Goal: Transaction & Acquisition: Purchase product/service

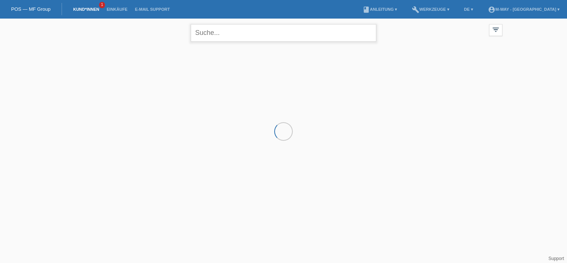
click at [209, 38] on input "text" at bounding box center [284, 32] width 186 height 17
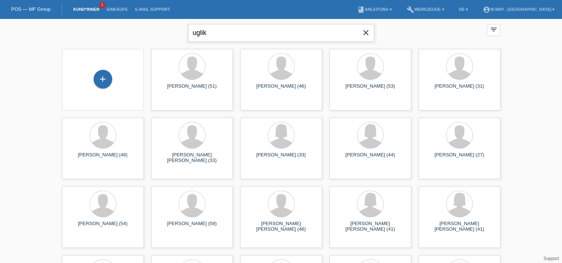
type input "uglik"
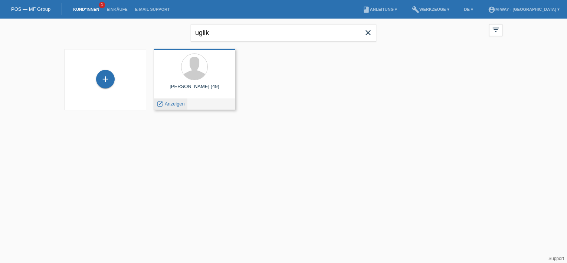
click at [177, 104] on span "Anzeigen" at bounding box center [175, 104] width 20 height 6
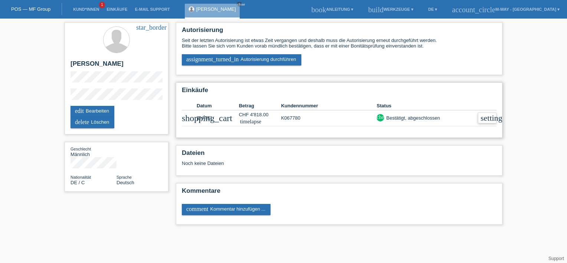
click at [483, 119] on icon "settings" at bounding box center [493, 118] width 25 height 8
click at [224, 58] on link "assignment_turned_in Autorisierung durchführen" at bounding box center [242, 59] width 120 height 11
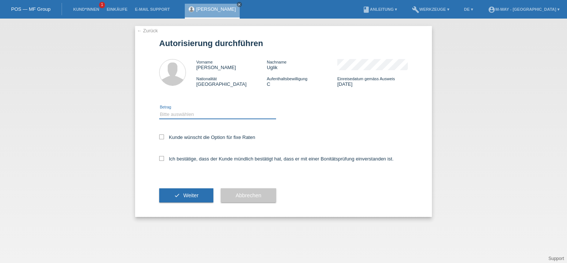
click at [197, 113] on select "Bitte auswählen CHF 1.00 - CHF 499.00 CHF 500.00 - CHF 1'999.00 CHF 2'000.00 - …" at bounding box center [217, 114] width 117 height 9
select select "3"
click at [159, 110] on select "Bitte auswählen CHF 1.00 - CHF 499.00 CHF 500.00 - CHF 1'999.00 CHF 2'000.00 - …" at bounding box center [217, 114] width 117 height 9
click at [180, 136] on label "Kunde wünscht die Option für fixe Raten" at bounding box center [207, 137] width 96 height 6
click at [164, 136] on input "Kunde wünscht die Option für fixe Raten" at bounding box center [161, 136] width 5 height 5
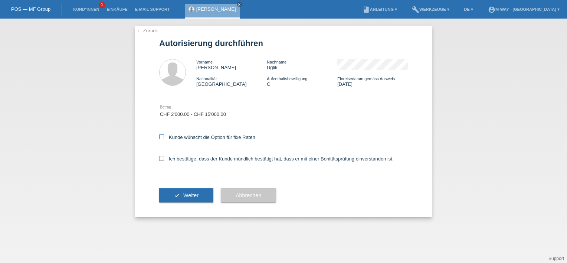
checkbox input "true"
click at [167, 156] on label "Ich bestätige, dass der Kunde mündlich bestätigt hat, dass er mit einer Bonität…" at bounding box center [276, 159] width 235 height 6
click at [164, 156] on input "Ich bestätige, dass der Kunde mündlich bestätigt hat, dass er mit einer Bonität…" at bounding box center [161, 158] width 5 height 5
checkbox input "true"
click at [177, 190] on button "check Weiter" at bounding box center [186, 195] width 54 height 14
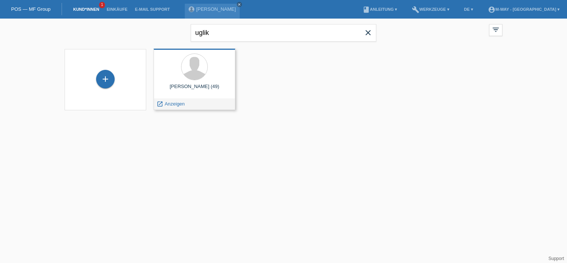
click at [211, 99] on div "launch Anzeigen" at bounding box center [194, 103] width 81 height 11
click at [182, 106] on span "Anzeigen" at bounding box center [175, 104] width 20 height 6
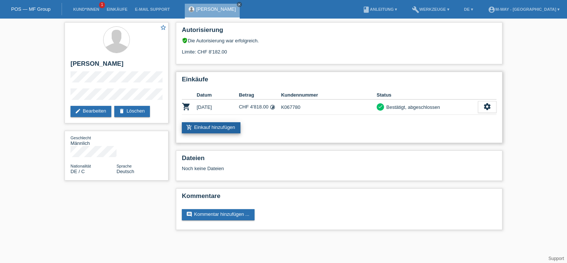
click at [206, 122] on link "add_shopping_cart Einkauf hinzufügen" at bounding box center [211, 127] width 59 height 11
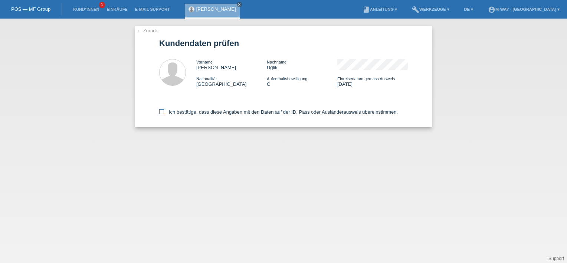
click at [180, 111] on label "Ich bestätige, dass diese Angaben mit den Daten auf der ID, Pass oder Ausländer…" at bounding box center [278, 112] width 239 height 6
click at [164, 111] on input "Ich bestätige, dass diese Angaben mit den Daten auf der ID, Pass oder Ausländer…" at bounding box center [161, 111] width 5 height 5
checkbox input "true"
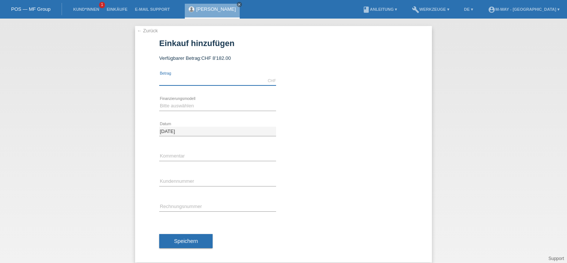
click at [184, 84] on input "text" at bounding box center [217, 80] width 117 height 9
type input "4218.00"
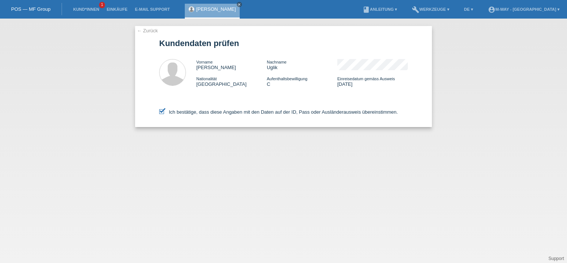
click at [152, 33] on link "← Zurück" at bounding box center [147, 31] width 21 height 6
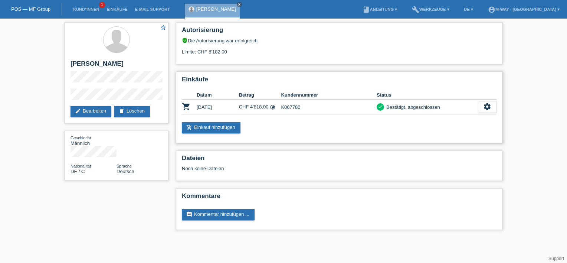
click at [441, 109] on div "check Bestätigt, abgeschlossen" at bounding box center [427, 107] width 101 height 8
click at [433, 107] on div "Bestätigt, abgeschlossen" at bounding box center [412, 107] width 56 height 8
click at [489, 107] on icon "settings" at bounding box center [487, 106] width 8 height 8
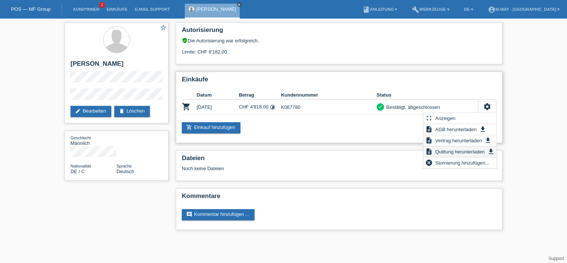
click at [447, 149] on span "Quittung herunterladen" at bounding box center [460, 151] width 52 height 9
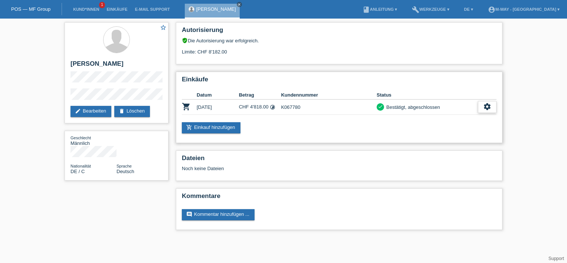
click at [483, 101] on div "settings" at bounding box center [487, 107] width 19 height 12
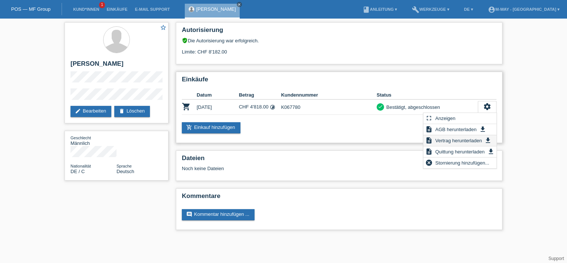
click at [464, 141] on span "Vertrag herunterladen" at bounding box center [458, 140] width 49 height 9
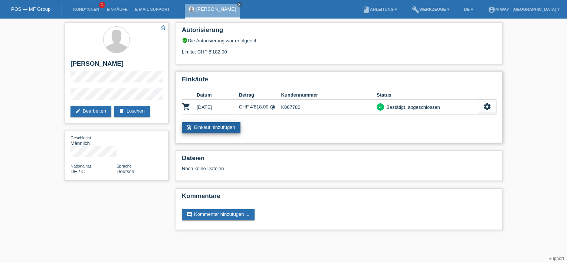
click at [225, 125] on link "add_shopping_cart Einkauf hinzufügen" at bounding box center [211, 127] width 59 height 11
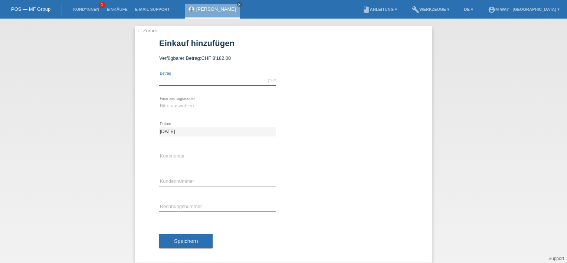
click at [200, 84] on input "text" at bounding box center [217, 80] width 117 height 9
type input "4218.00"
drag, startPoint x: 245, startPoint y: 102, endPoint x: 243, endPoint y: 108, distance: 6.2
click at [244, 107] on select "Bitte auswählen Fixe Raten Kauf auf Rechnung mit Teilzahlungsoption" at bounding box center [217, 105] width 117 height 9
select select "77"
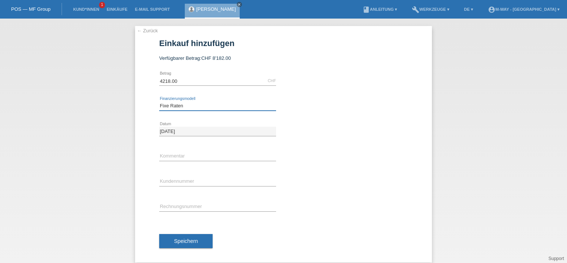
click at [159, 101] on select "Bitte auswählen Fixe Raten Kauf auf Rechnung mit Teilzahlungsoption" at bounding box center [217, 105] width 117 height 9
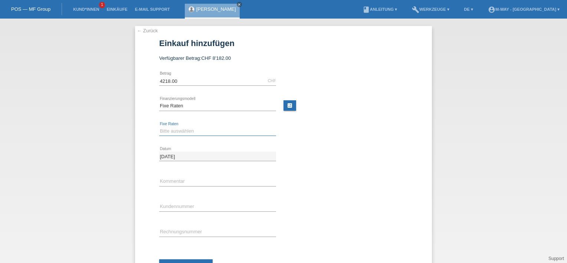
click at [185, 127] on select "Bitte auswählen 4 Raten 5 Raten 6 Raten 7 Raten 8 Raten 9 Raten 10 Raten 11 Rat…" at bounding box center [217, 131] width 117 height 9
select select "202"
click at [159, 127] on select "Bitte auswählen 4 Raten 5 Raten 6 Raten 7 Raten 8 Raten 9 Raten 10 Raten 11 Rat…" at bounding box center [217, 131] width 117 height 9
click at [187, 182] on input "text" at bounding box center [217, 181] width 117 height 9
click at [174, 209] on input "text" at bounding box center [217, 206] width 117 height 9
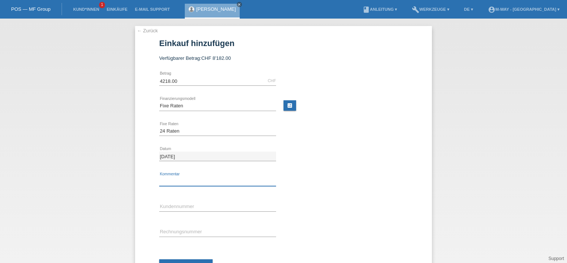
click at [179, 178] on input "text" at bounding box center [217, 181] width 117 height 9
paste input "Rechnung 887553"
type input "Rechnung 887553"
click at [175, 227] on input "text" at bounding box center [217, 231] width 117 height 9
type input "887553"
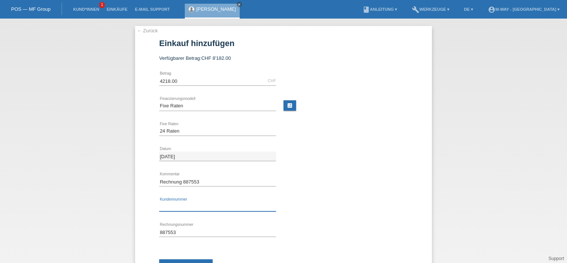
click at [202, 202] on input "text" at bounding box center [217, 206] width 117 height 9
paste input "K06778"
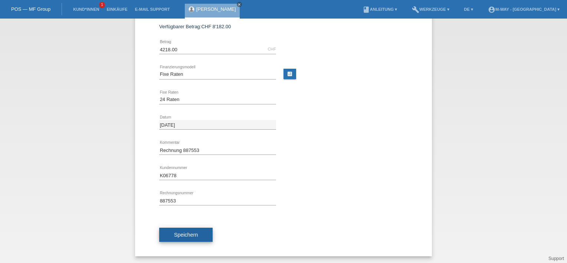
click at [186, 234] on span "Speichern" at bounding box center [186, 235] width 24 height 6
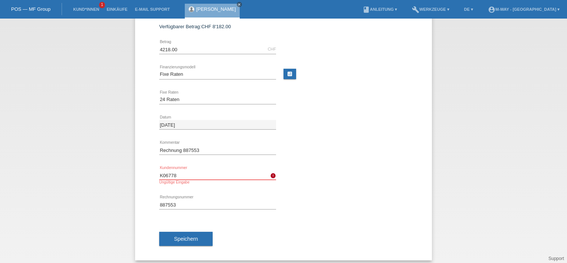
click at [176, 173] on input "K06778" at bounding box center [217, 174] width 117 height 9
click at [159, 172] on input "K06778" at bounding box center [217, 174] width 117 height 9
type input "K"
type input "K067780"
click at [180, 236] on span "Speichern" at bounding box center [186, 239] width 24 height 6
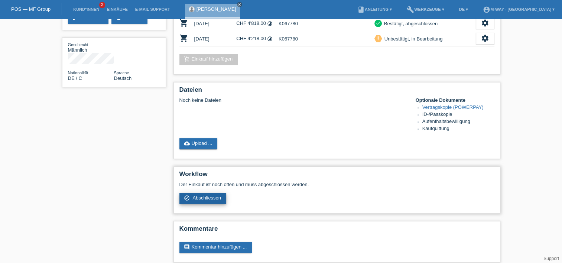
scroll to position [100, 0]
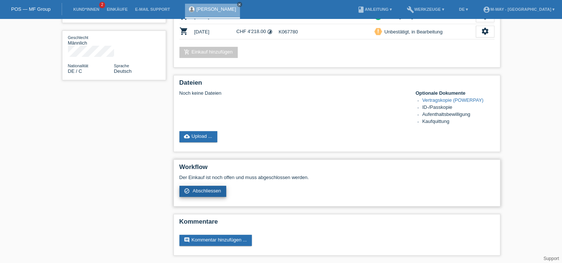
click at [202, 188] on span "Abschliessen" at bounding box center [206, 191] width 29 height 6
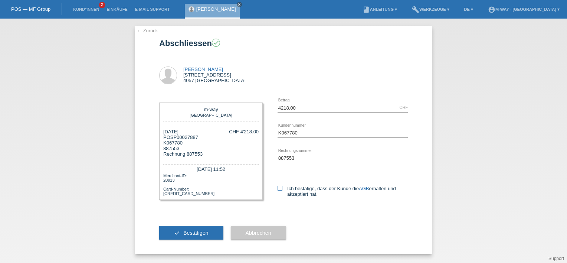
click at [281, 189] on icon at bounding box center [280, 188] width 5 height 5
click at [281, 189] on input "Ich bestätige, dass der Kunde die AGB erhalten und akzeptiert hat." at bounding box center [280, 188] width 5 height 5
checkbox input "true"
click at [190, 231] on span "Bestätigen" at bounding box center [195, 233] width 25 height 6
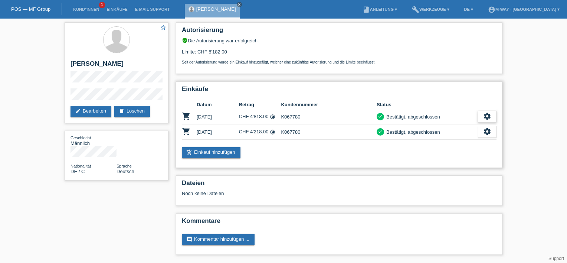
click at [486, 116] on icon "settings" at bounding box center [487, 116] width 8 height 8
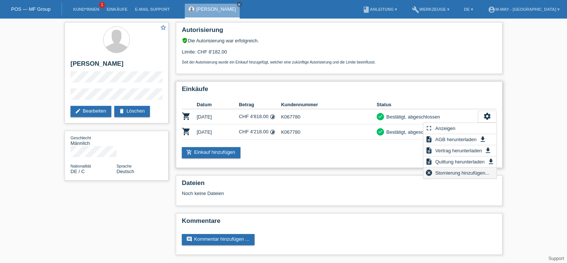
click at [452, 171] on span "Stornierung hinzufügen..." at bounding box center [462, 172] width 56 height 9
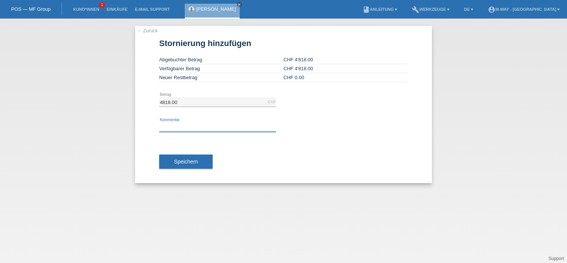
click at [192, 131] on input "text" at bounding box center [217, 127] width 117 height 9
type input "Falscher Betrag"
click at [180, 160] on span "Speichern" at bounding box center [186, 162] width 24 height 6
